Goal: Transaction & Acquisition: Purchase product/service

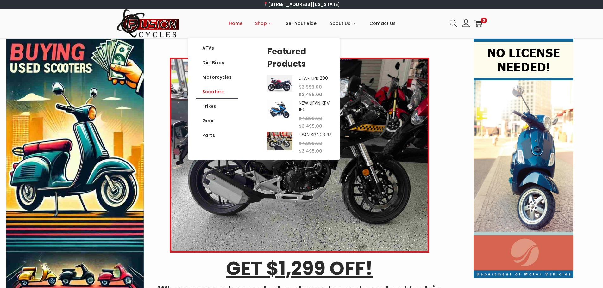
click at [219, 91] on link "Scooters" at bounding box center [217, 92] width 42 height 15
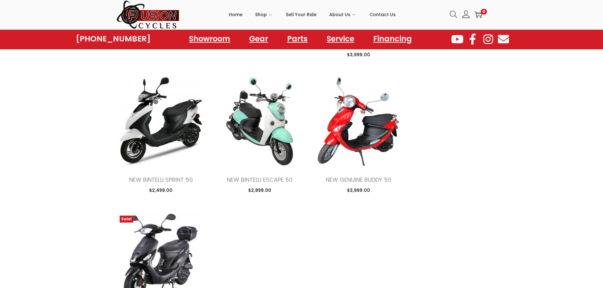
scroll to position [696, 0]
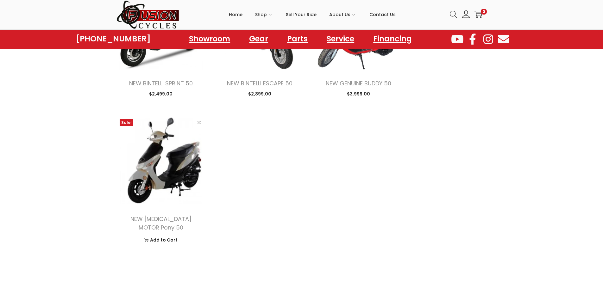
click at [169, 154] on img at bounding box center [160, 160] width 89 height 89
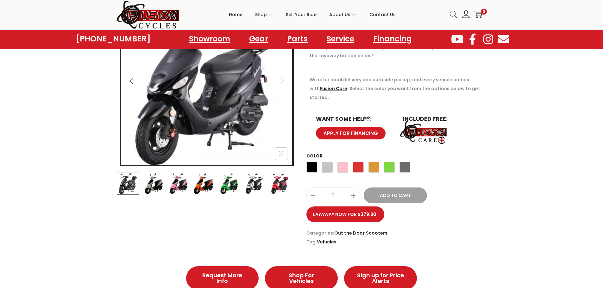
scroll to position [127, 0]
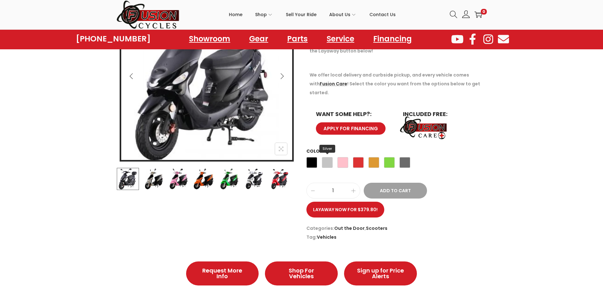
click at [325, 157] on span "Silver" at bounding box center [327, 162] width 11 height 11
